Goal: Task Accomplishment & Management: Manage account settings

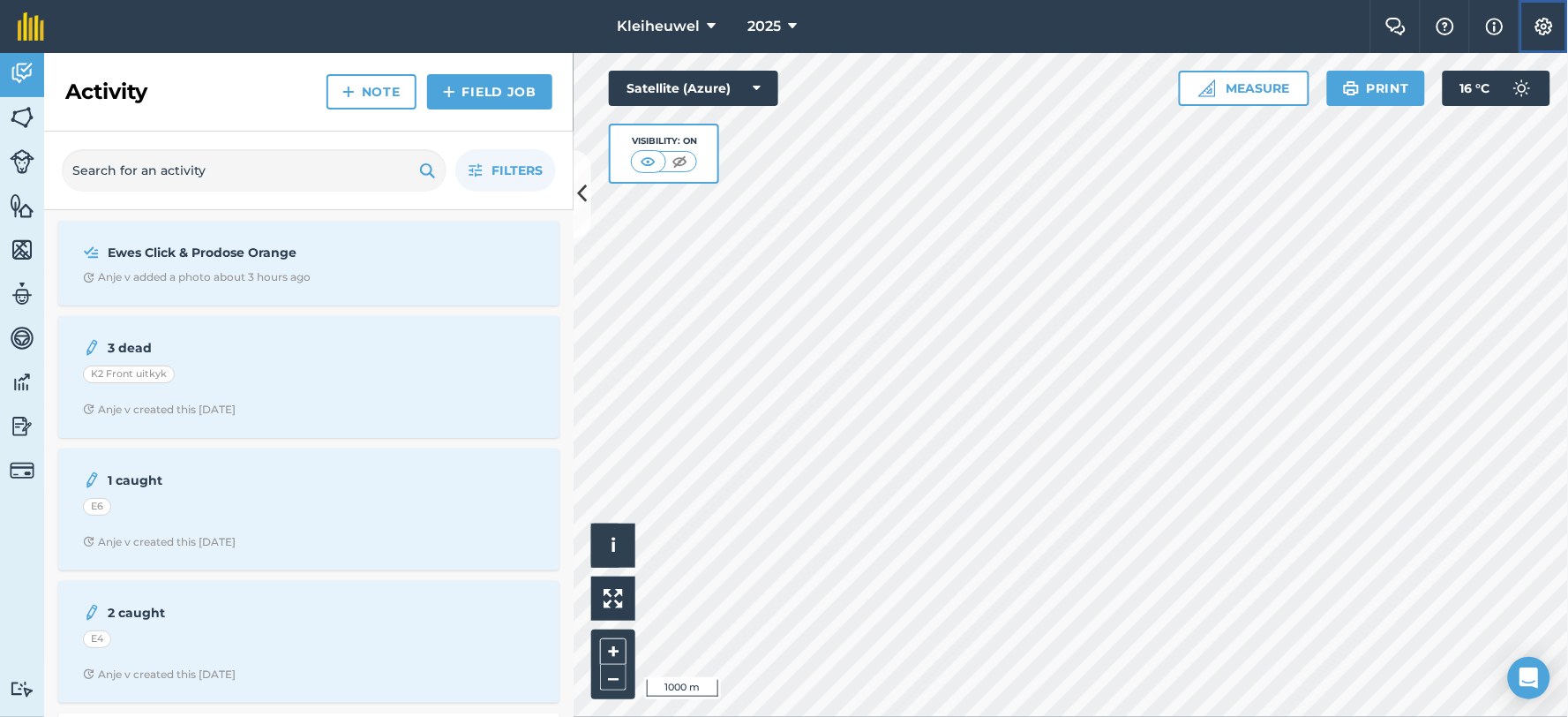
click at [1540, 25] on img at bounding box center [1545, 27] width 21 height 18
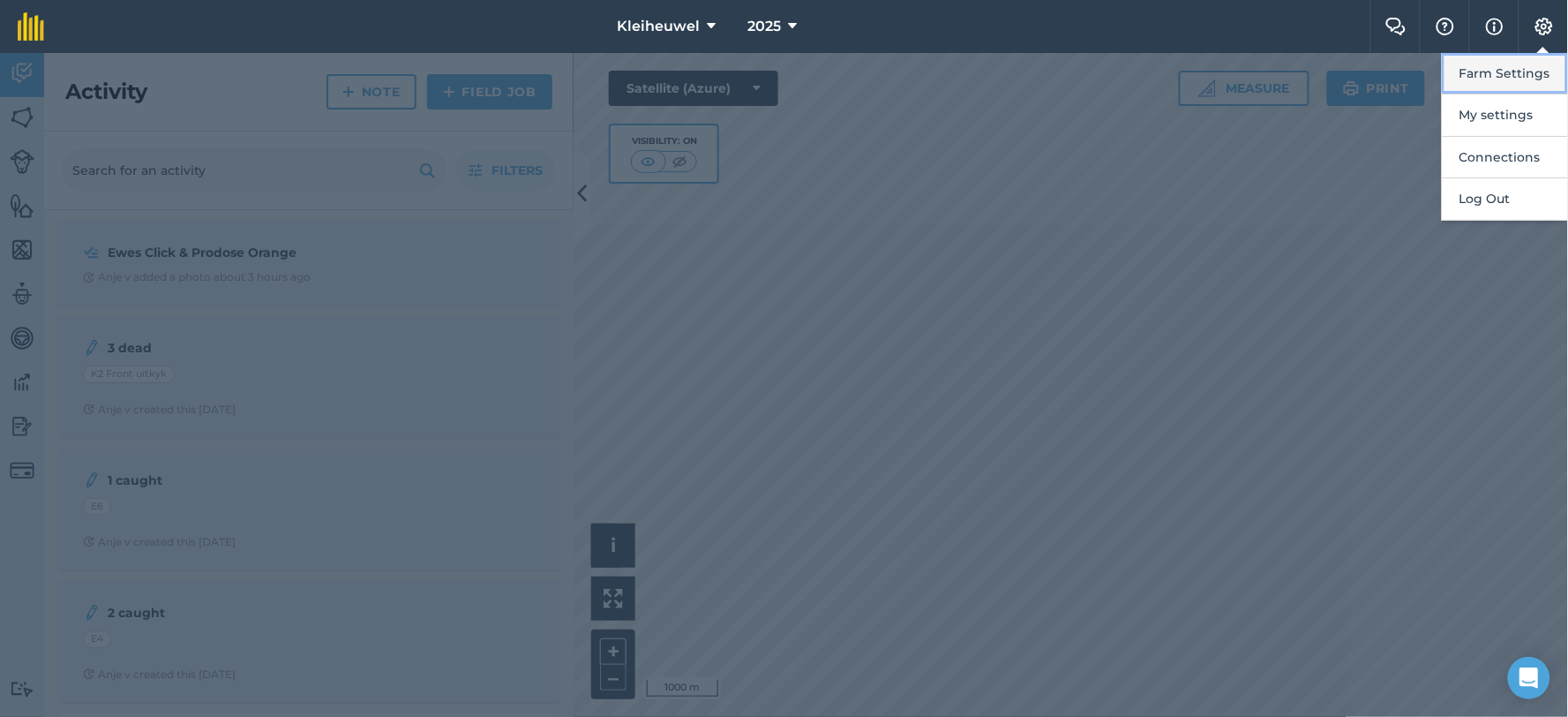
click at [1497, 71] on button "Farm Settings" at bounding box center [1505, 74] width 126 height 42
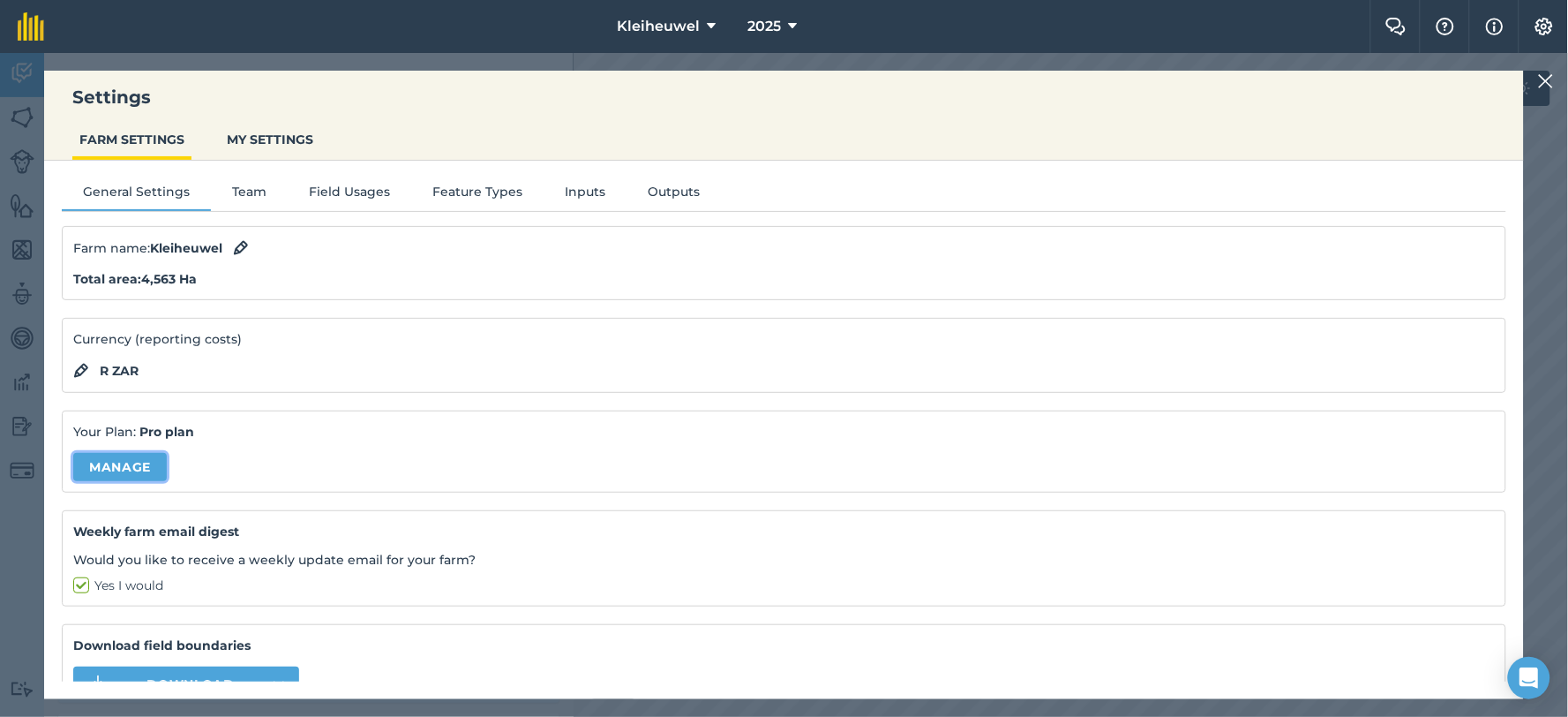
click at [134, 461] on link "Manage" at bounding box center [120, 468] width 93 height 28
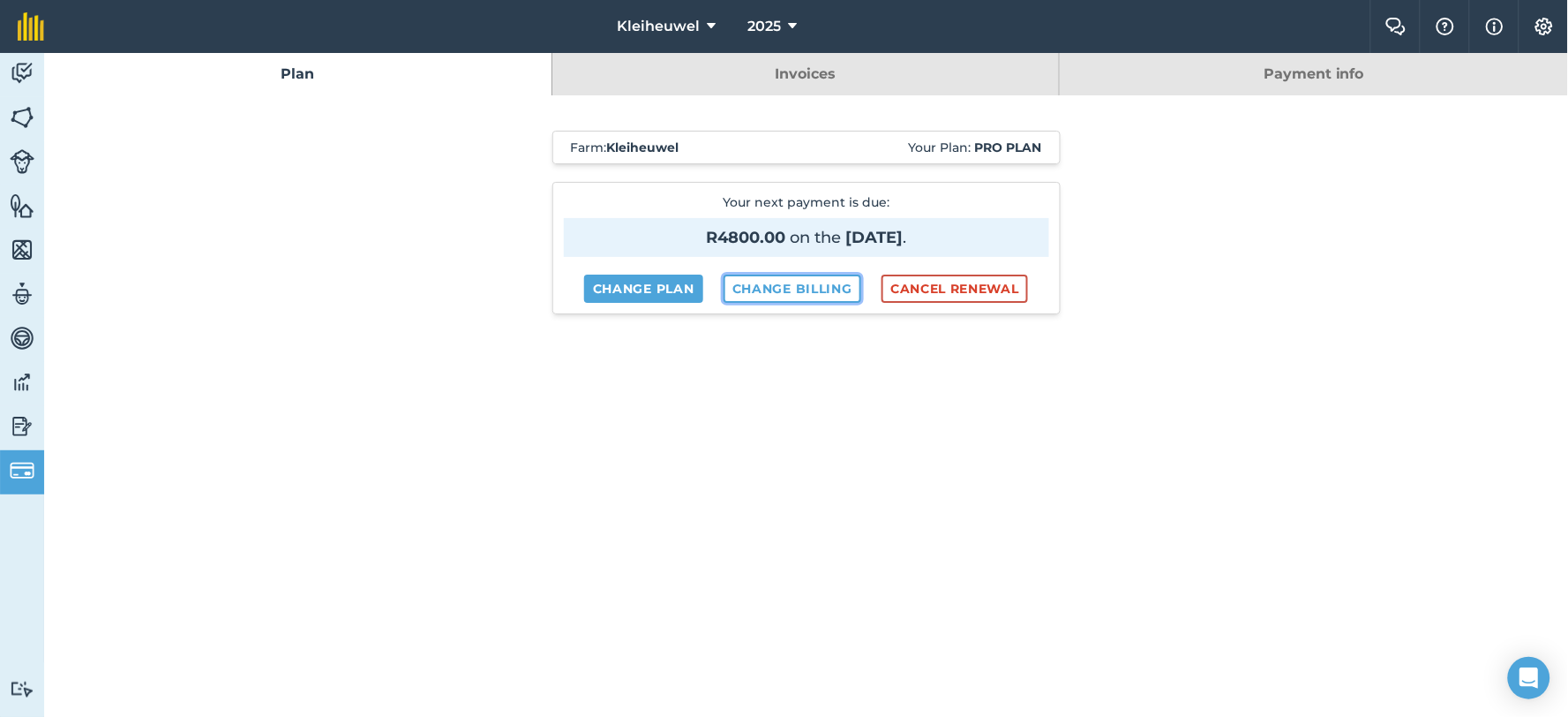
click at [784, 282] on link "Change billing" at bounding box center [792, 288] width 137 height 28
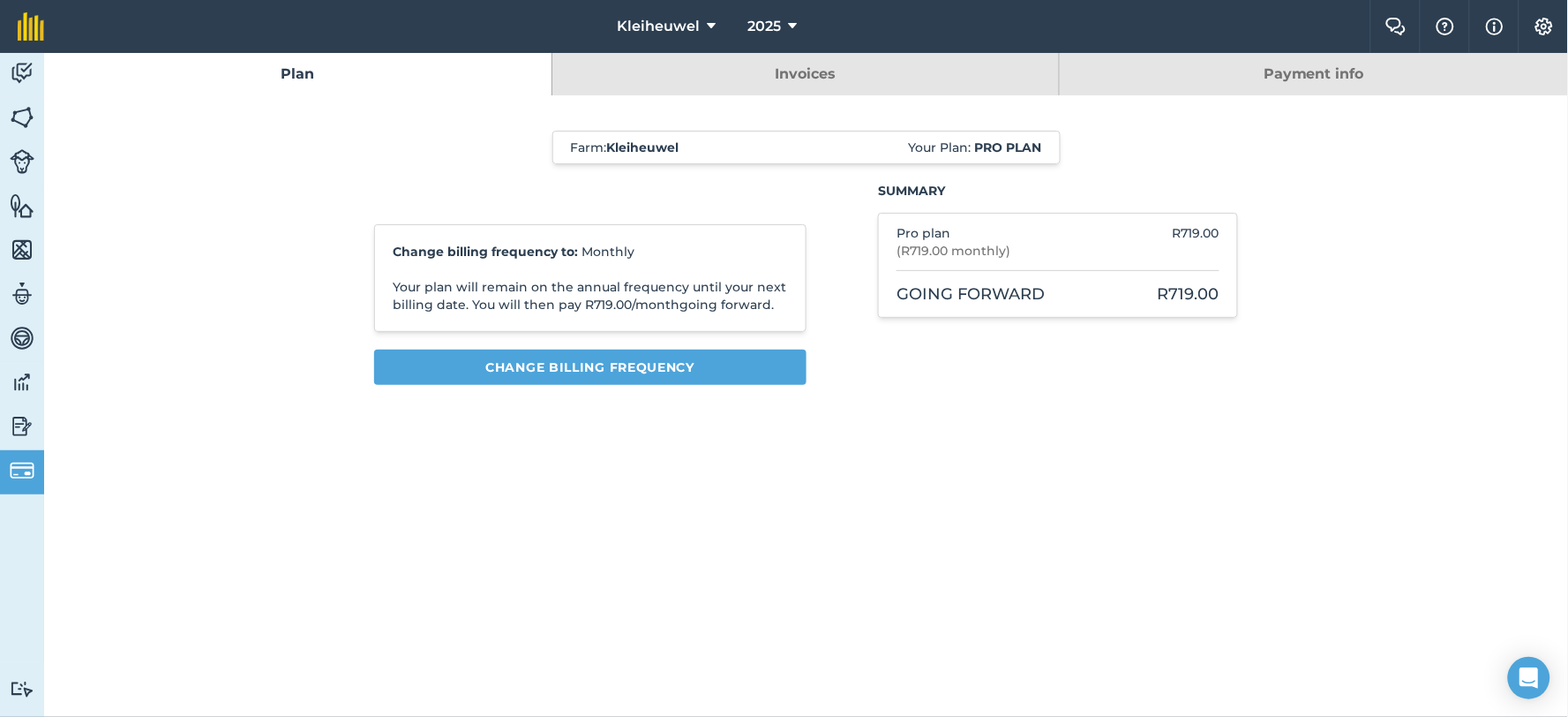
click at [1325, 75] on link "Payment info" at bounding box center [1313, 75] width 508 height 43
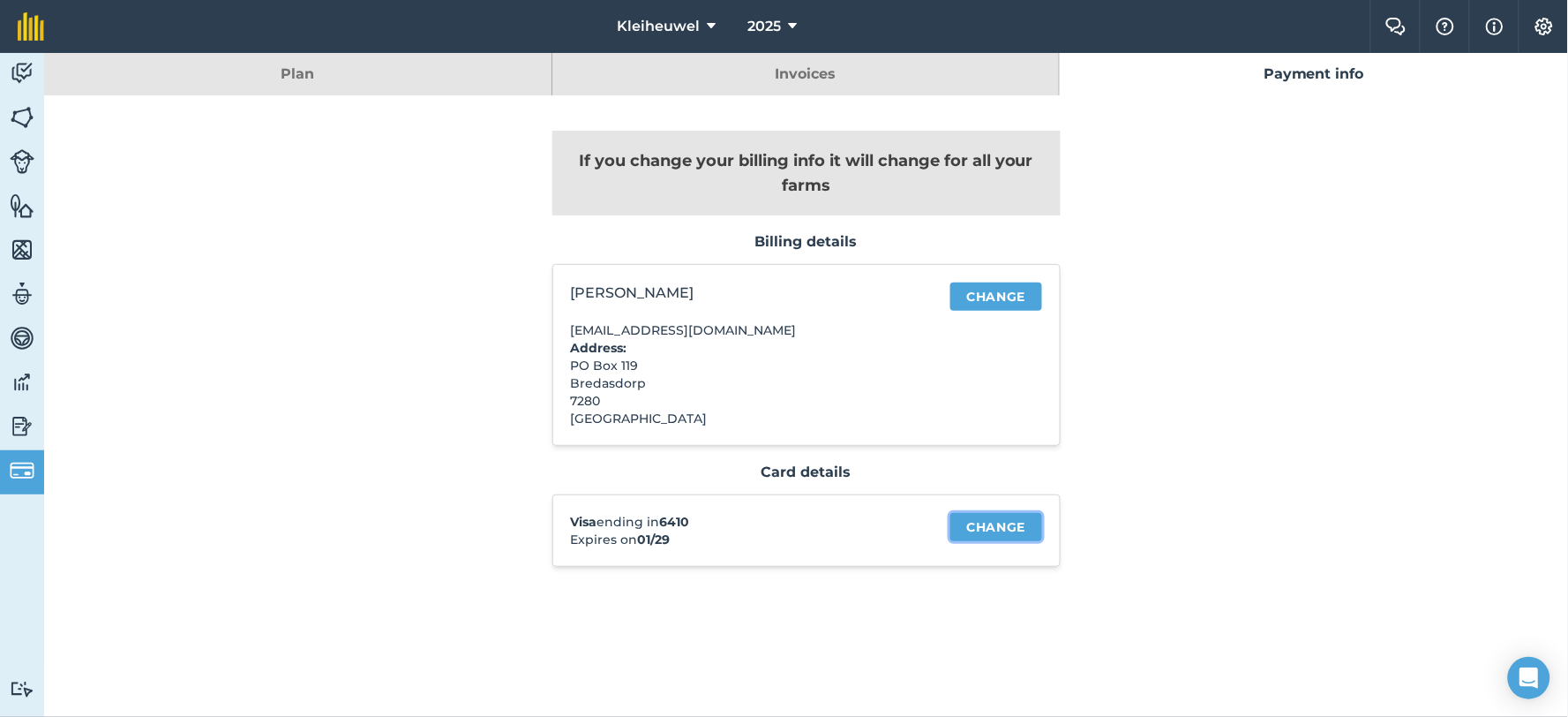
click at [978, 528] on link "Change" at bounding box center [996, 527] width 91 height 28
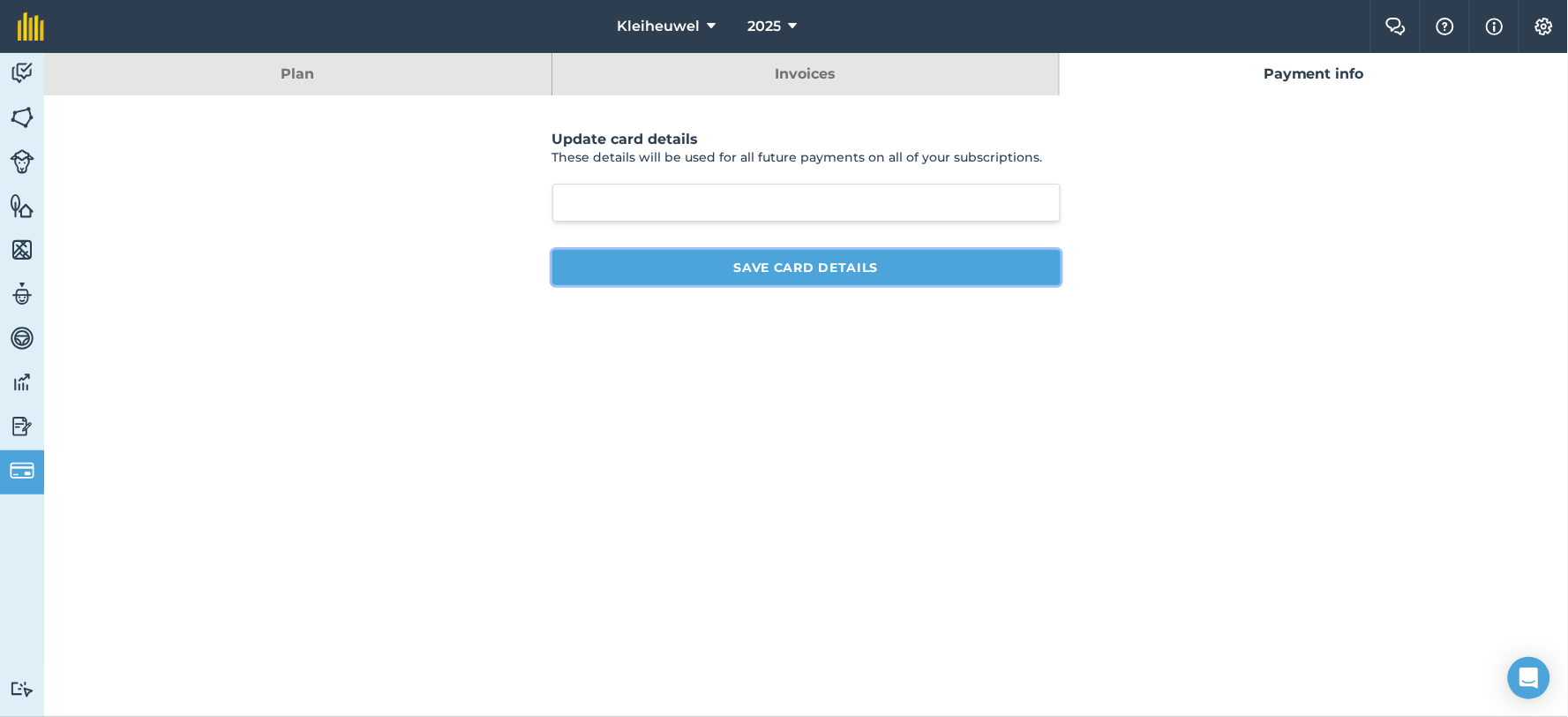
click at [823, 271] on button "Save card details" at bounding box center [806, 268] width 508 height 35
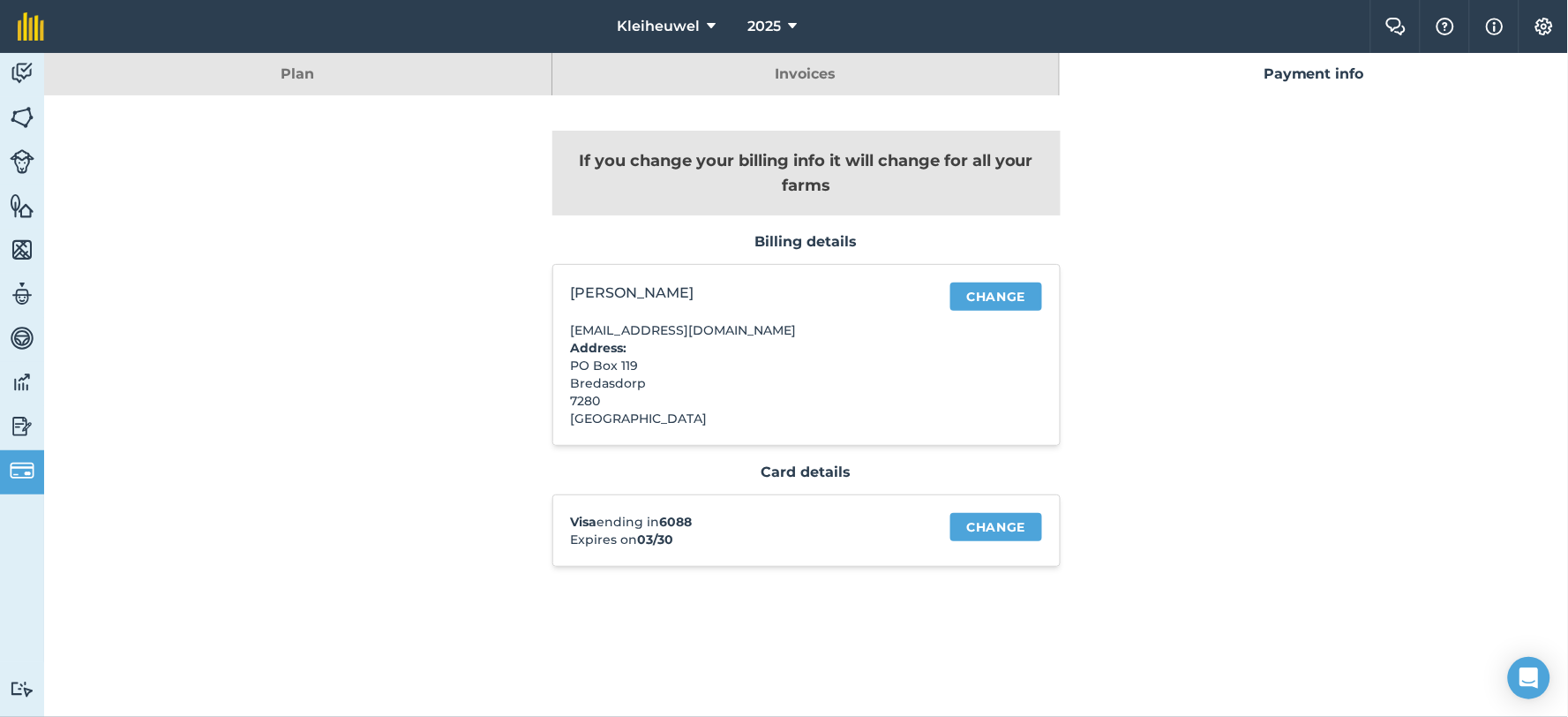
click at [853, 85] on link "Invoices" at bounding box center [806, 75] width 507 height 43
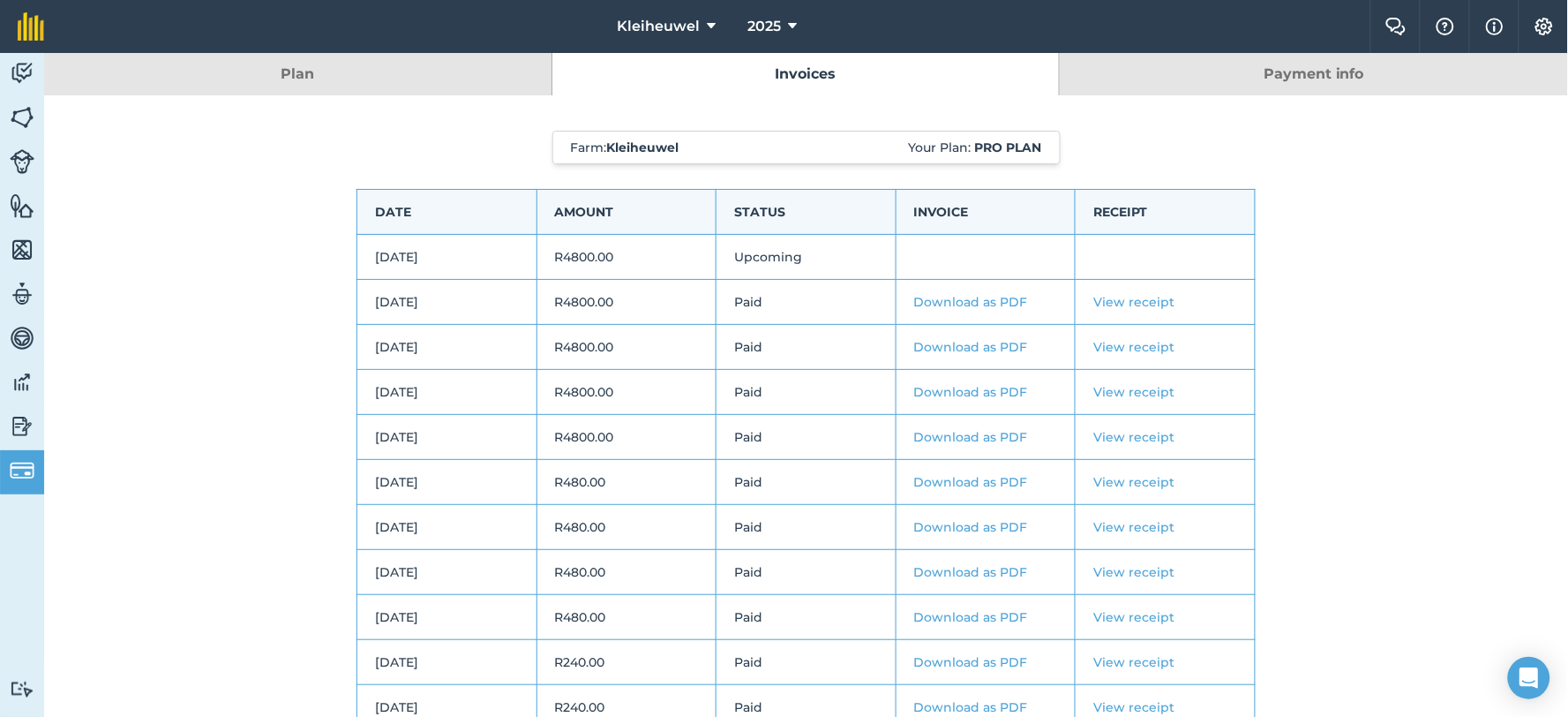
click at [336, 74] on link "Plan" at bounding box center [298, 75] width 507 height 43
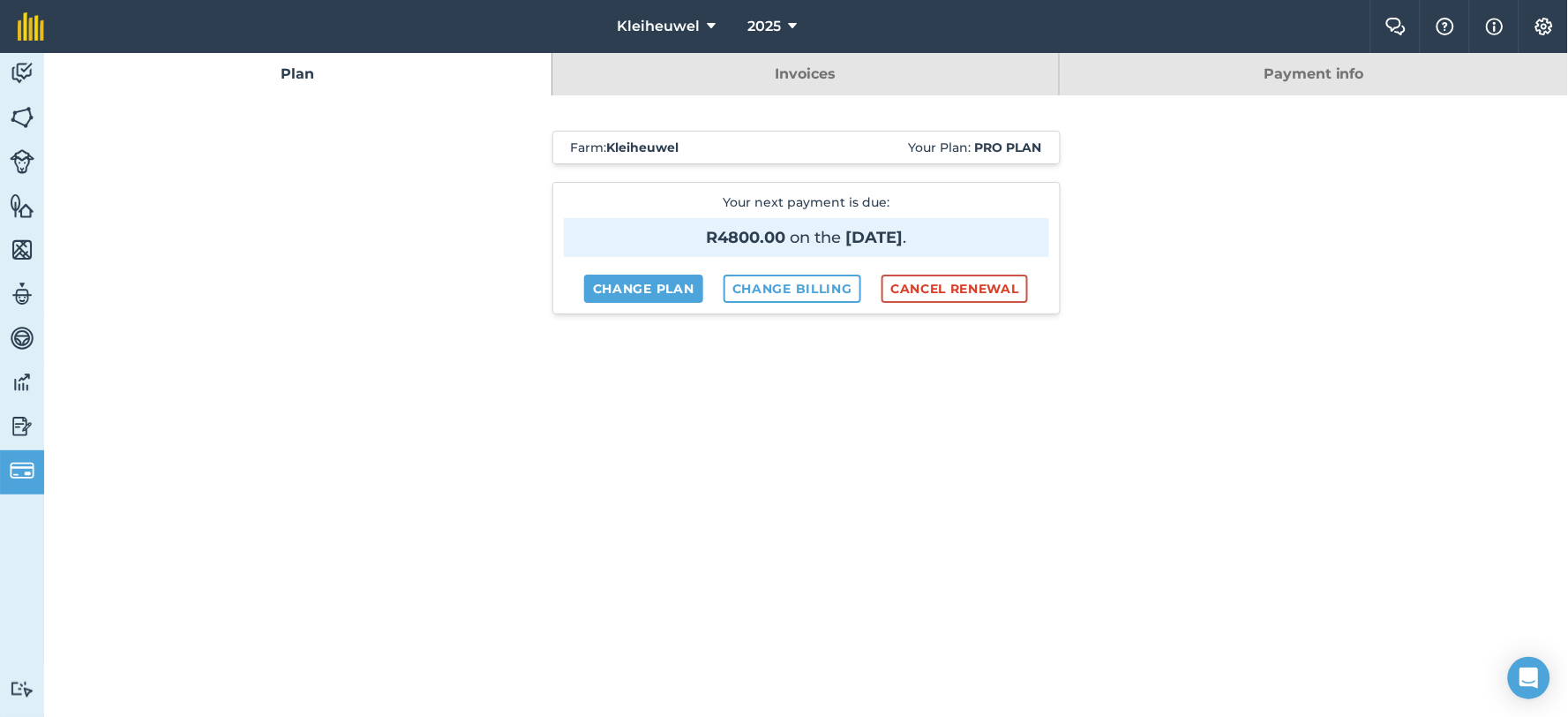
click at [303, 74] on link "Plan" at bounding box center [298, 75] width 507 height 43
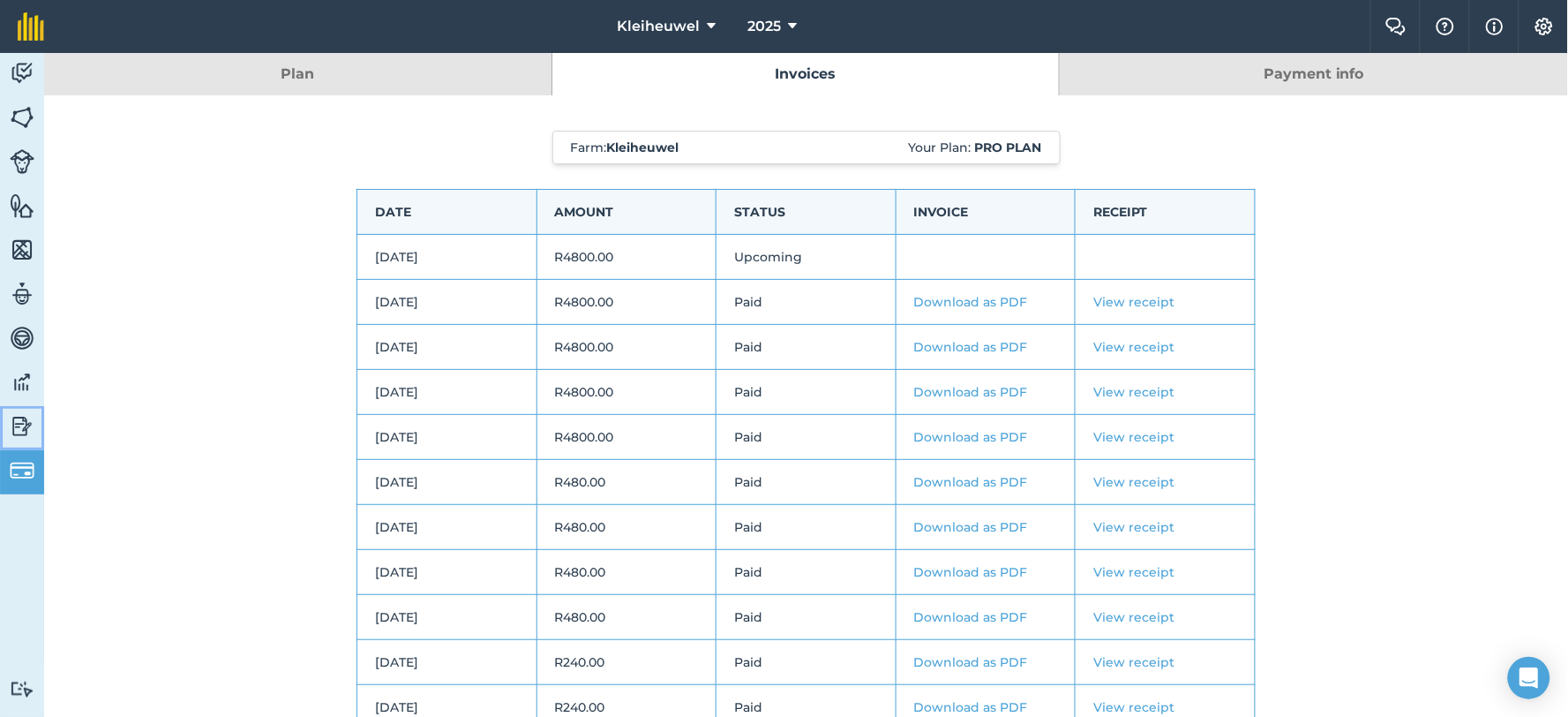
click at [19, 430] on img at bounding box center [22, 427] width 25 height 27
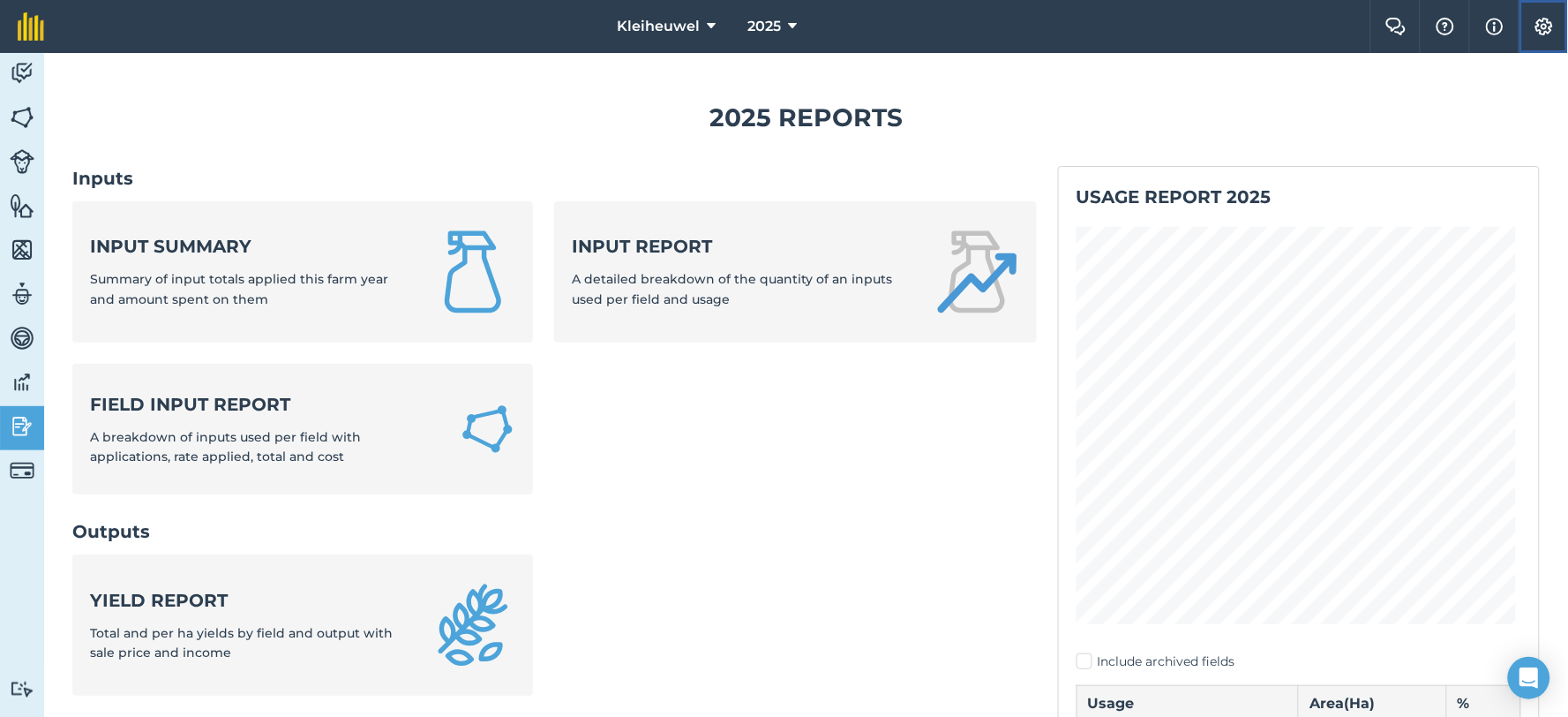
click at [1541, 20] on img at bounding box center [1545, 27] width 21 height 18
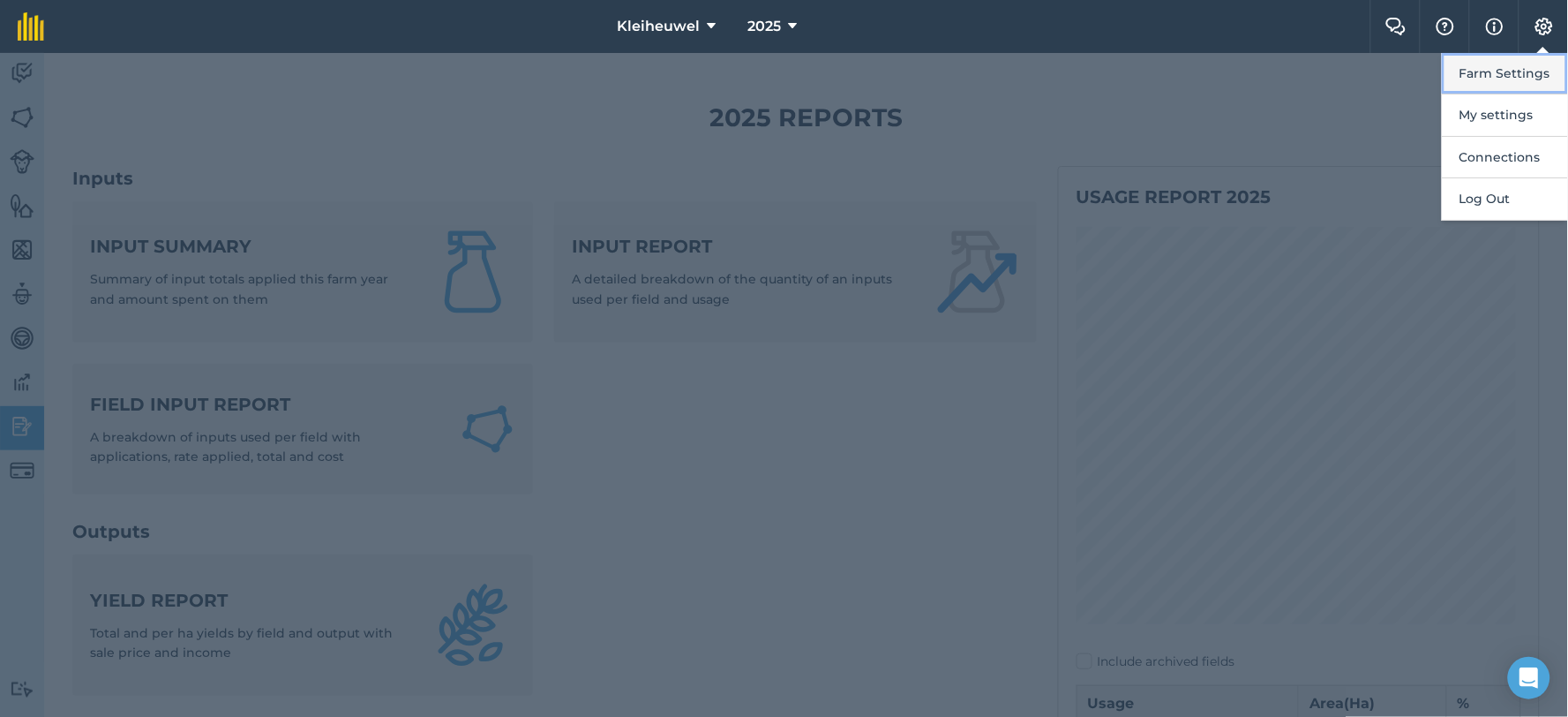
click at [1495, 75] on button "Farm Settings" at bounding box center [1505, 74] width 126 height 42
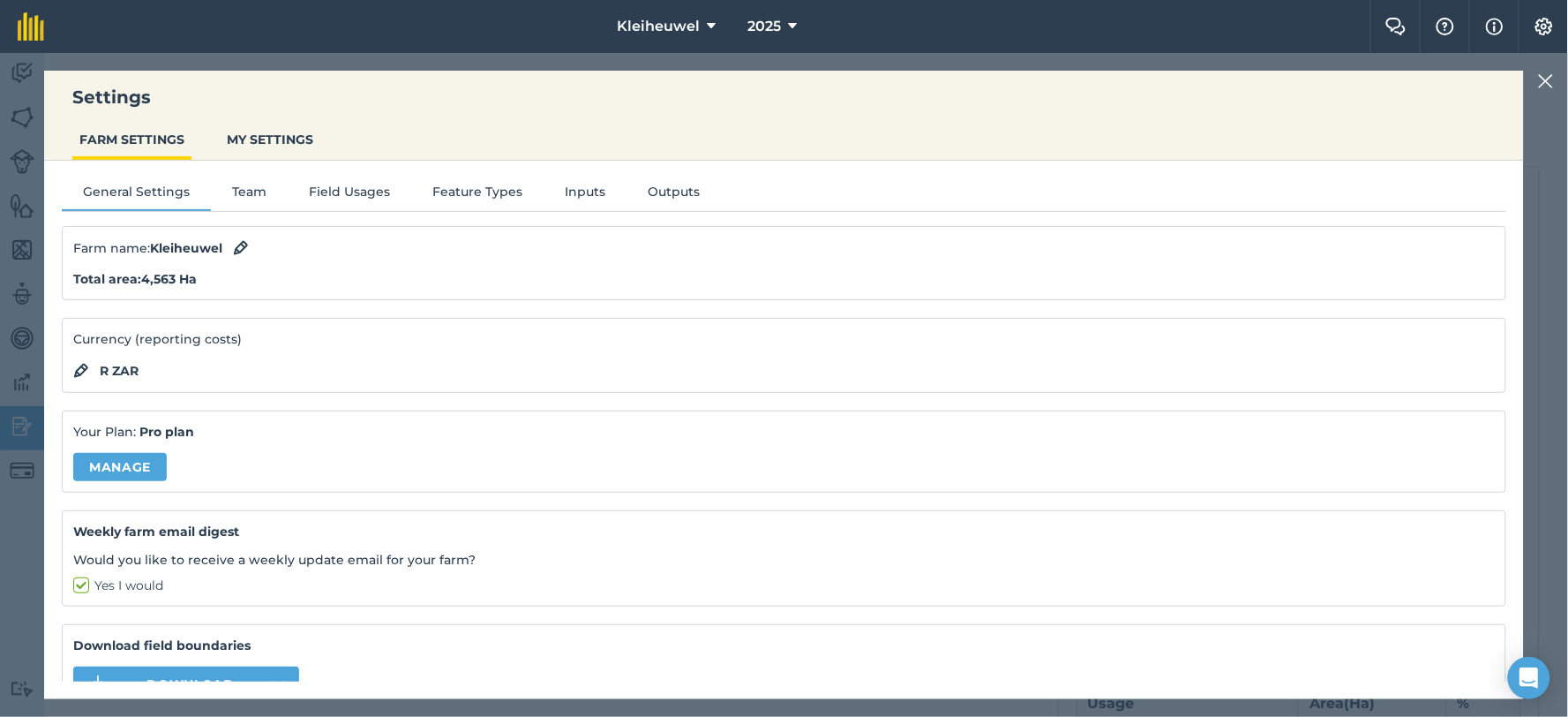
scroll to position [82, 0]
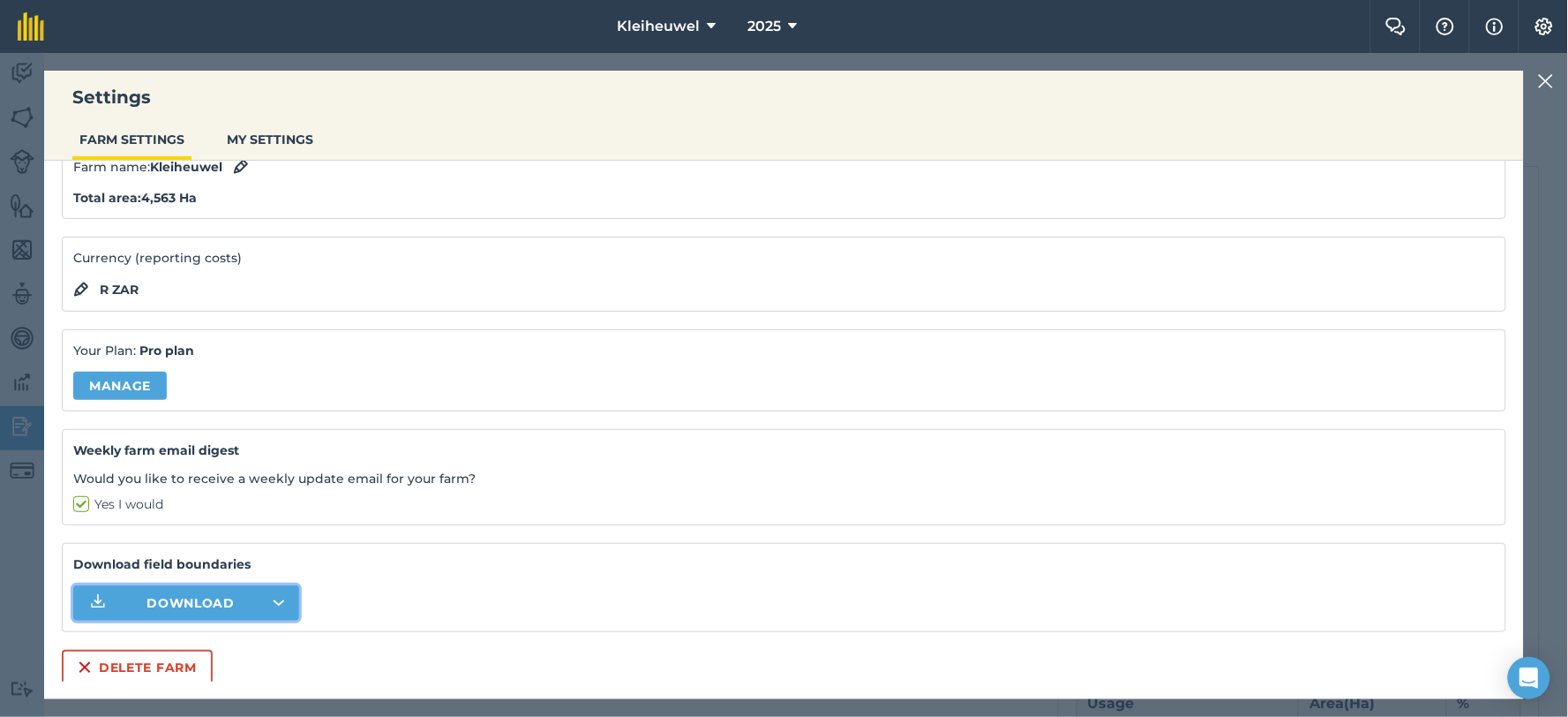
click at [271, 603] on button "Download" at bounding box center [186, 603] width 226 height 35
click at [1543, 73] on img at bounding box center [1547, 82] width 16 height 21
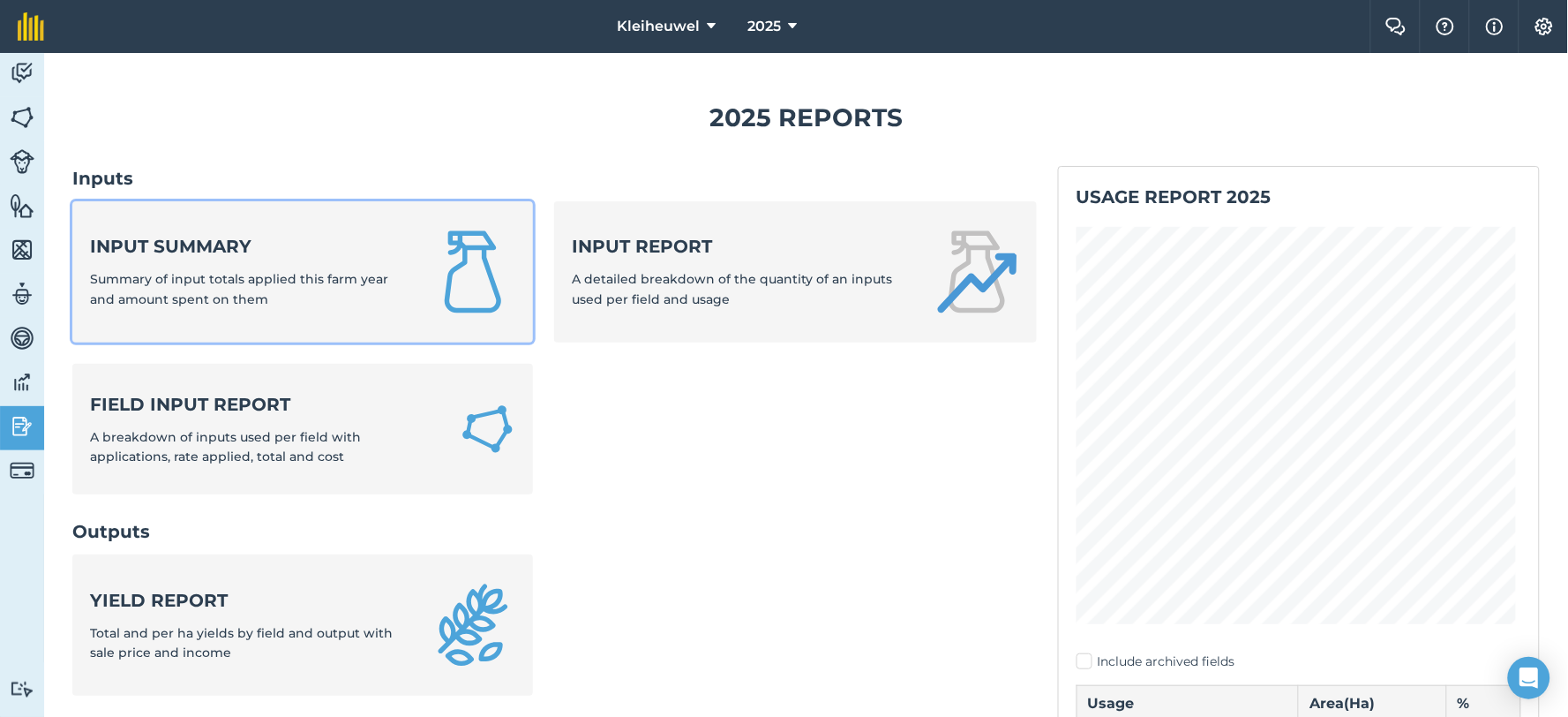
click at [216, 270] on div "Input summary Summary of input totals applied this farm year and amount spent o…" at bounding box center [250, 272] width 319 height 75
